Goal: Task Accomplishment & Management: Manage account settings

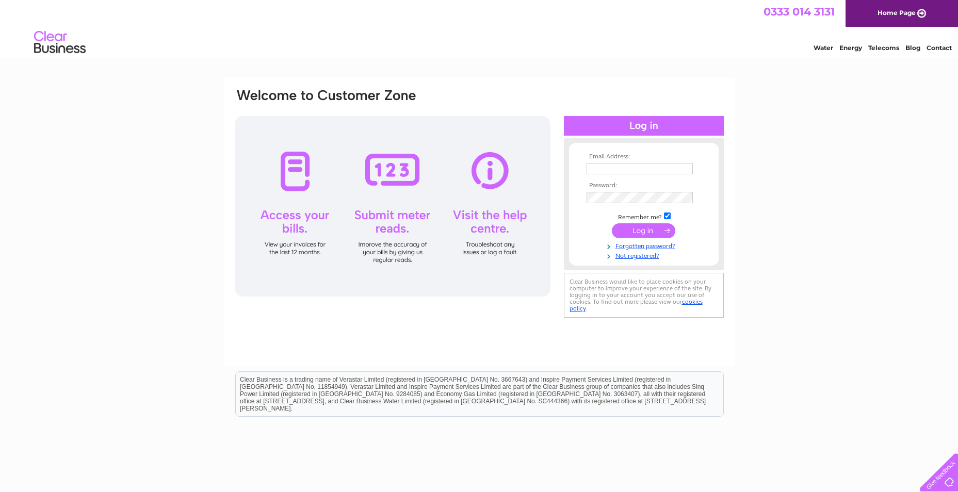
type input "rkilligrew@btconnect.com"
click at [649, 225] on input "submit" at bounding box center [643, 230] width 63 height 14
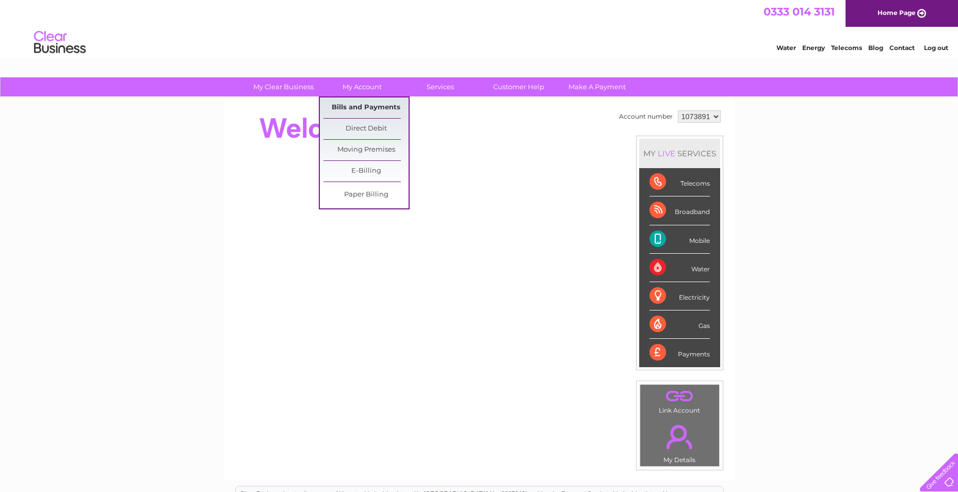
click at [357, 107] on link "Bills and Payments" at bounding box center [366, 108] width 85 height 21
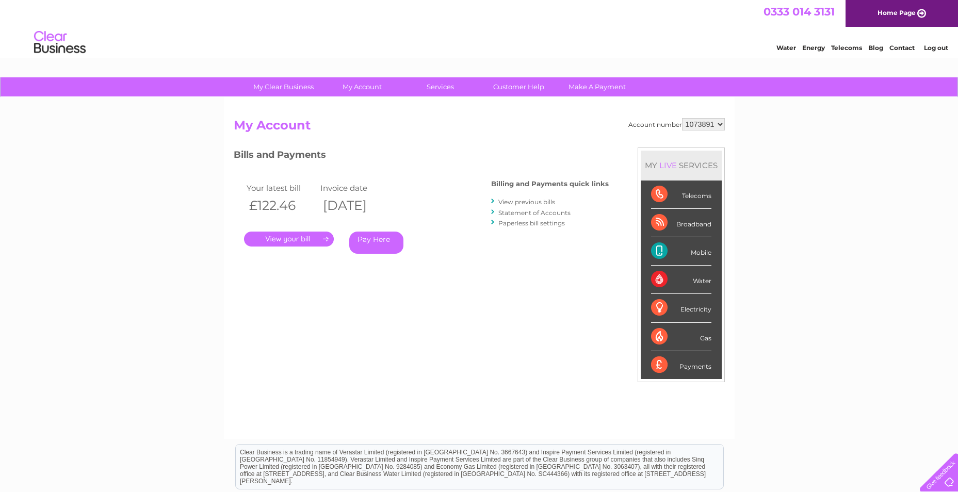
click at [309, 241] on link "." at bounding box center [289, 239] width 90 height 15
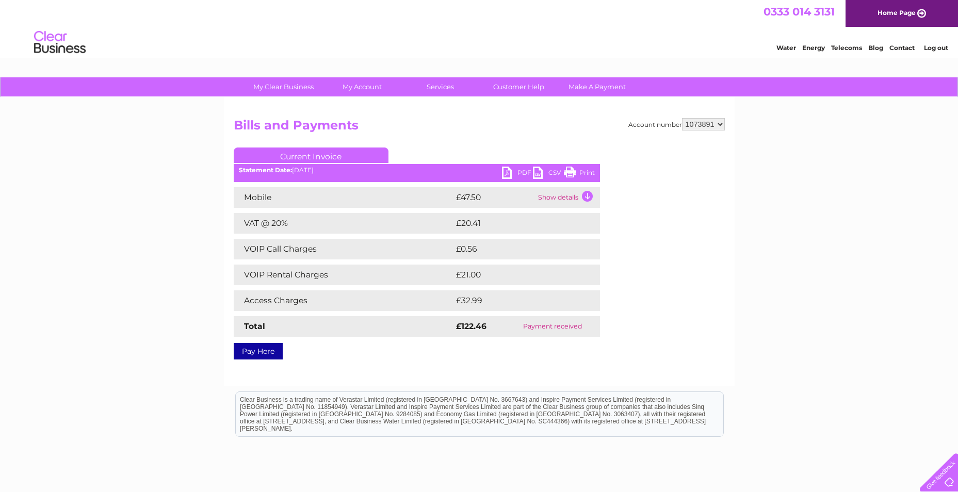
click at [518, 172] on link "PDF" at bounding box center [517, 174] width 31 height 15
